Goal: Navigation & Orientation: Find specific page/section

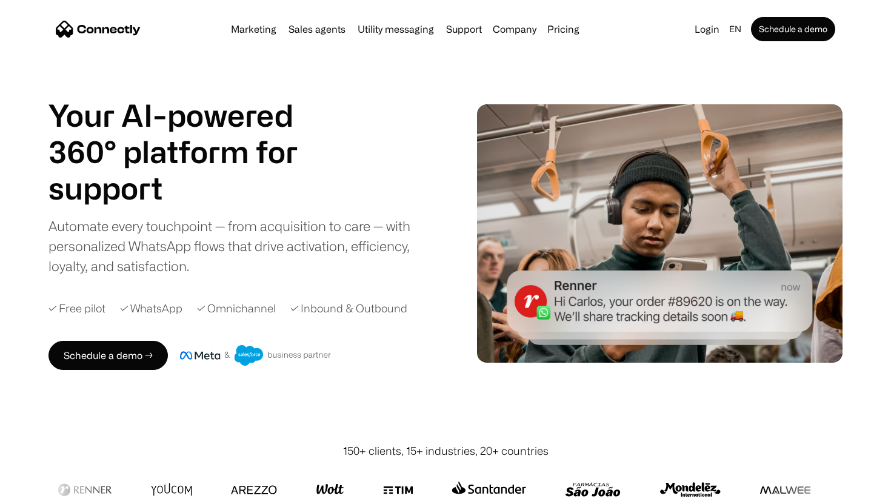
scroll to position [1, 0]
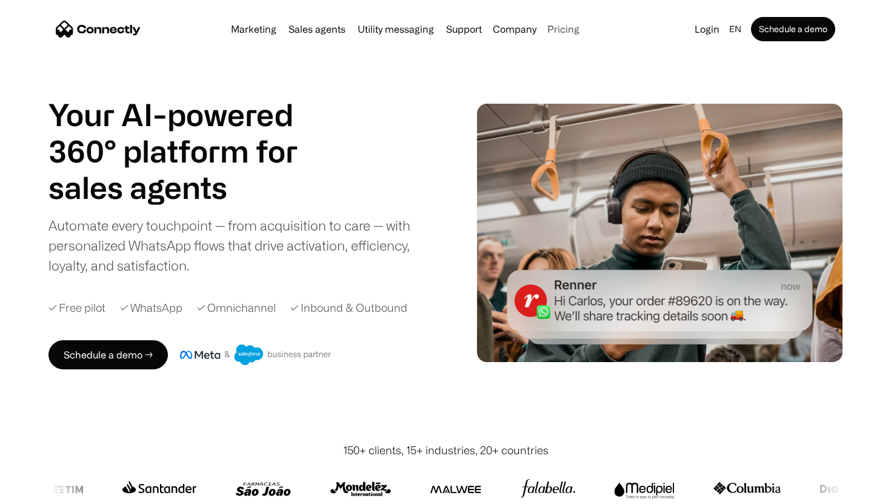
click at [576, 28] on link "Pricing" at bounding box center [563, 29] width 42 height 10
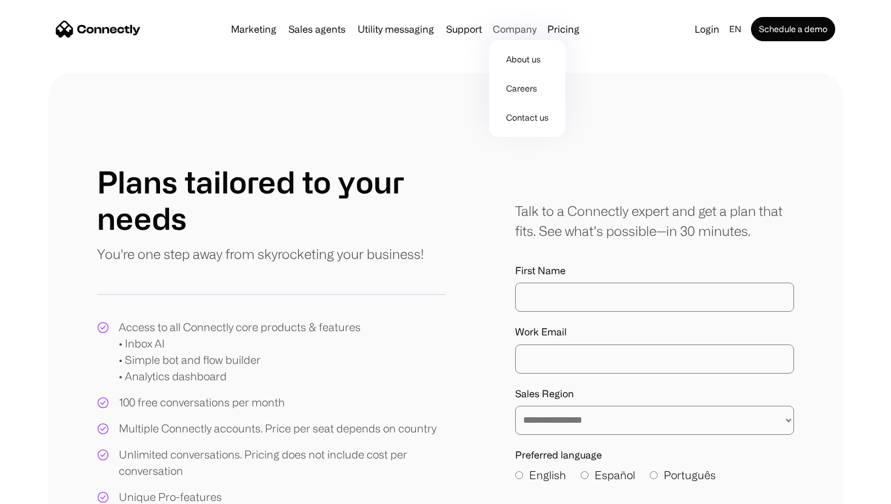
click at [524, 35] on div "Company" at bounding box center [515, 29] width 44 height 17
click at [529, 62] on link "About us" at bounding box center [527, 59] width 67 height 29
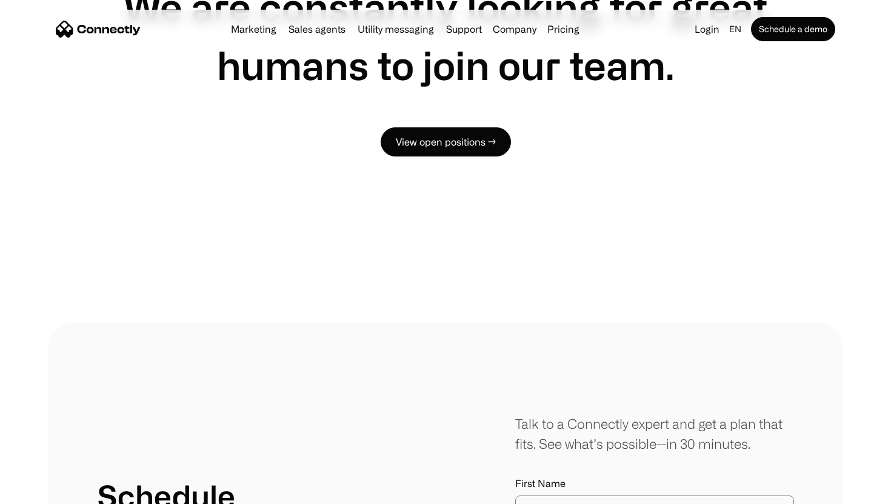
scroll to position [1028, 0]
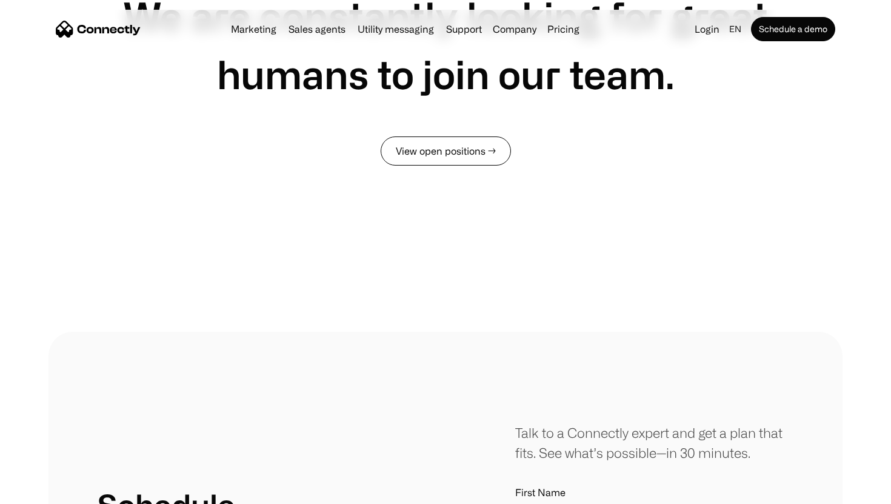
click at [476, 145] on link "View open positions →" at bounding box center [446, 150] width 130 height 29
